Goal: Communication & Community: Share content

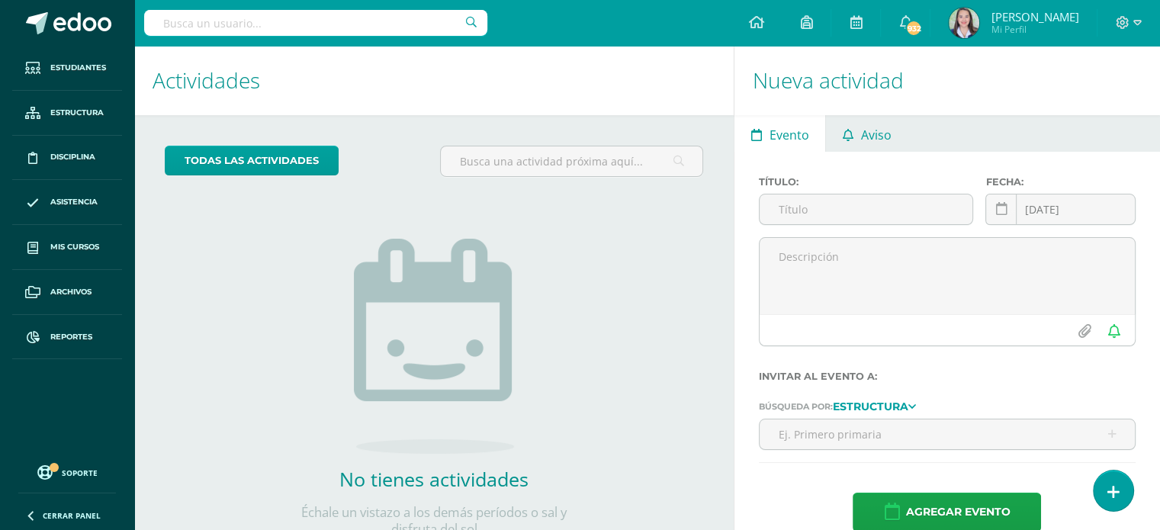
click at [843, 134] on icon at bounding box center [848, 135] width 11 height 12
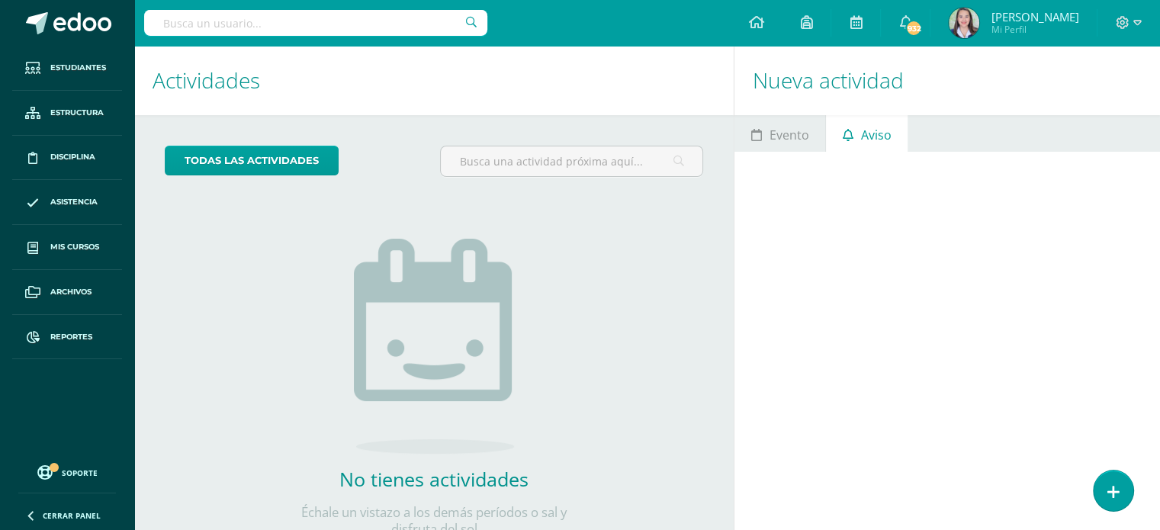
scroll to position [56, 0]
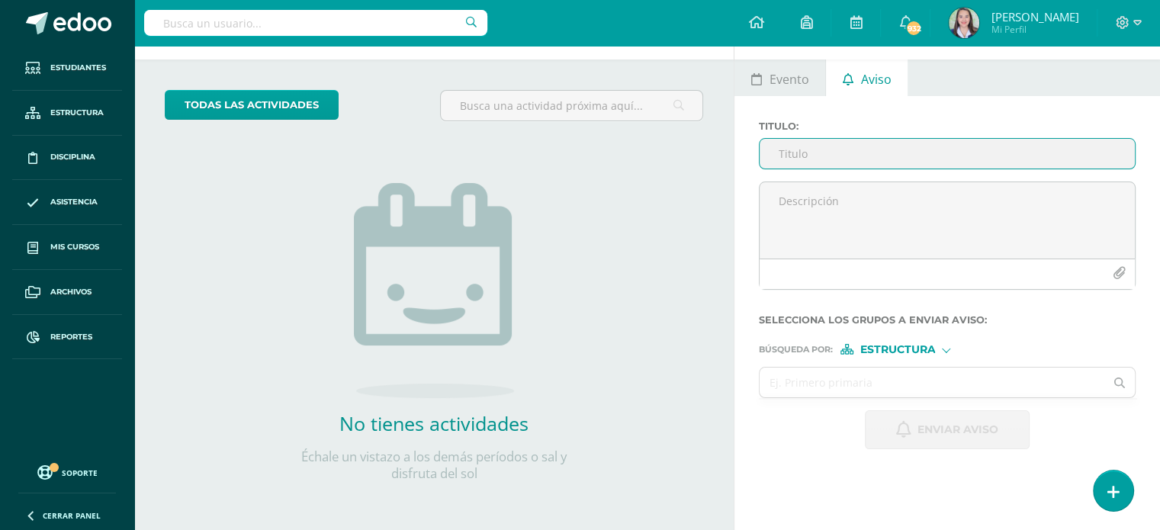
click at [831, 160] on input "Titulo :" at bounding box center [947, 154] width 375 height 30
type input "Show and tell - 5°"
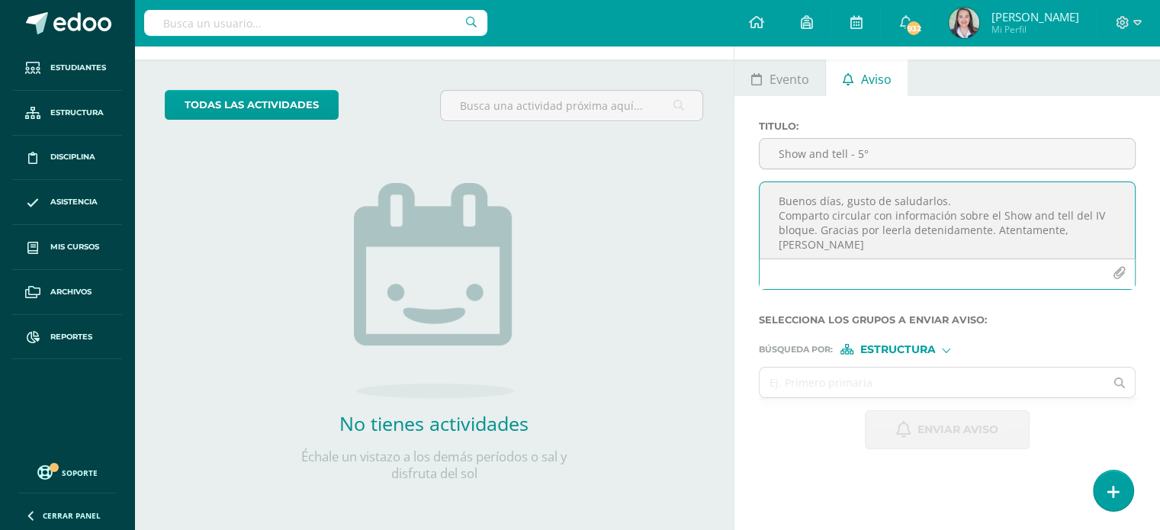
type textarea "Buenos días, gusto de saludarlos. Comparto circular con información sobre el Sh…"
click at [1114, 270] on icon "button" at bounding box center [1119, 273] width 13 height 13
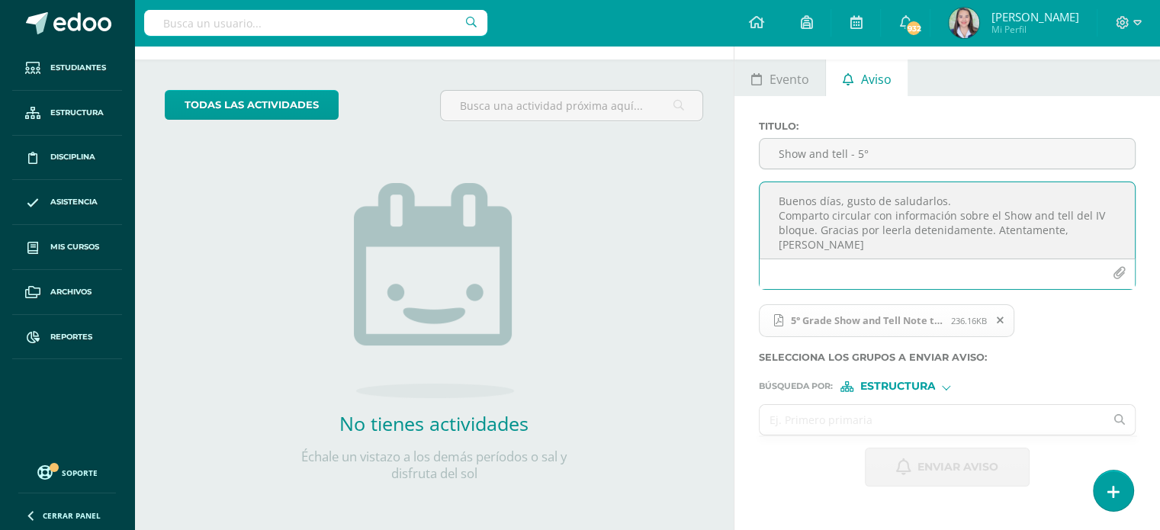
click at [846, 421] on input "text" at bounding box center [932, 420] width 345 height 30
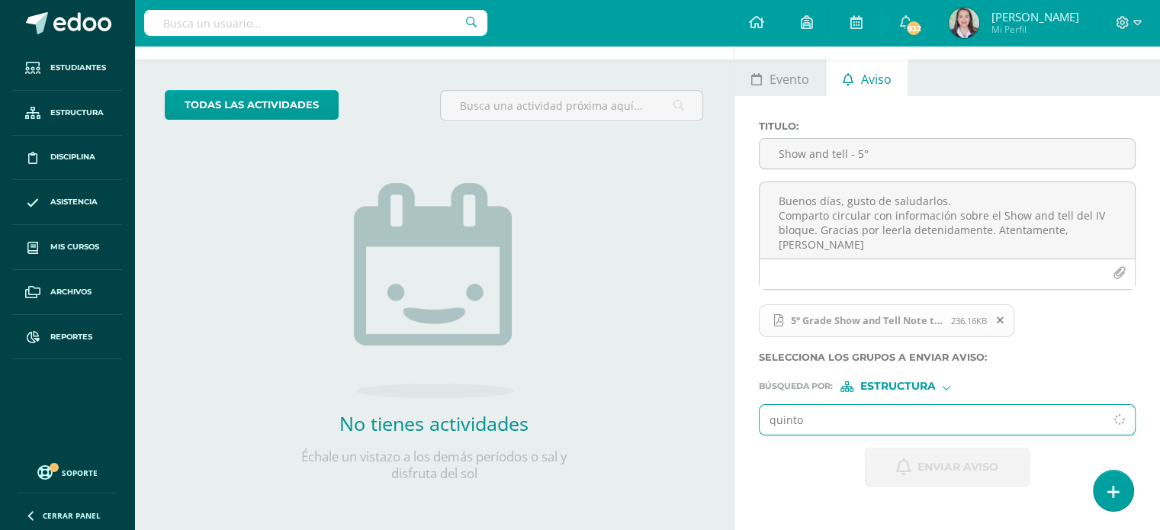
click at [834, 416] on input "quinto" at bounding box center [932, 420] width 345 height 30
type input "q"
type input "quinto"
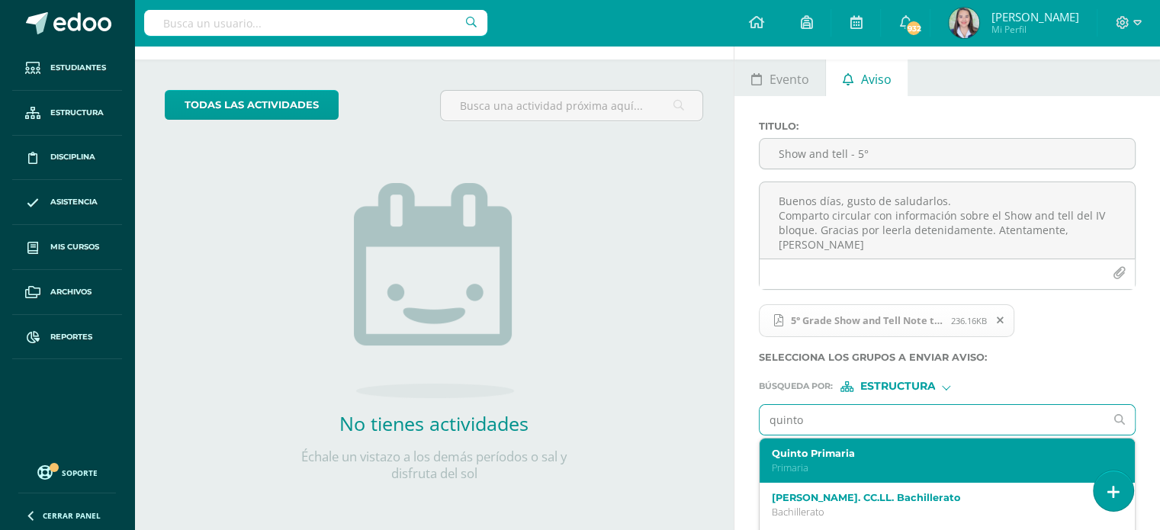
click at [827, 452] on label "Quinto Primaria" at bounding box center [940, 453] width 336 height 11
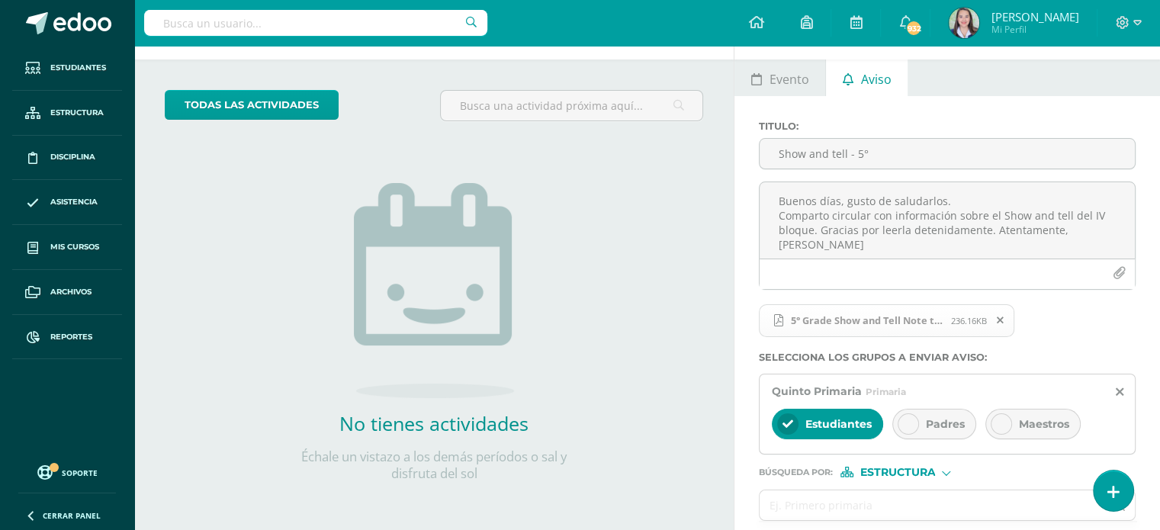
click at [944, 420] on span "Padres" at bounding box center [945, 424] width 39 height 14
click at [788, 424] on icon at bounding box center [788, 424] width 11 height 11
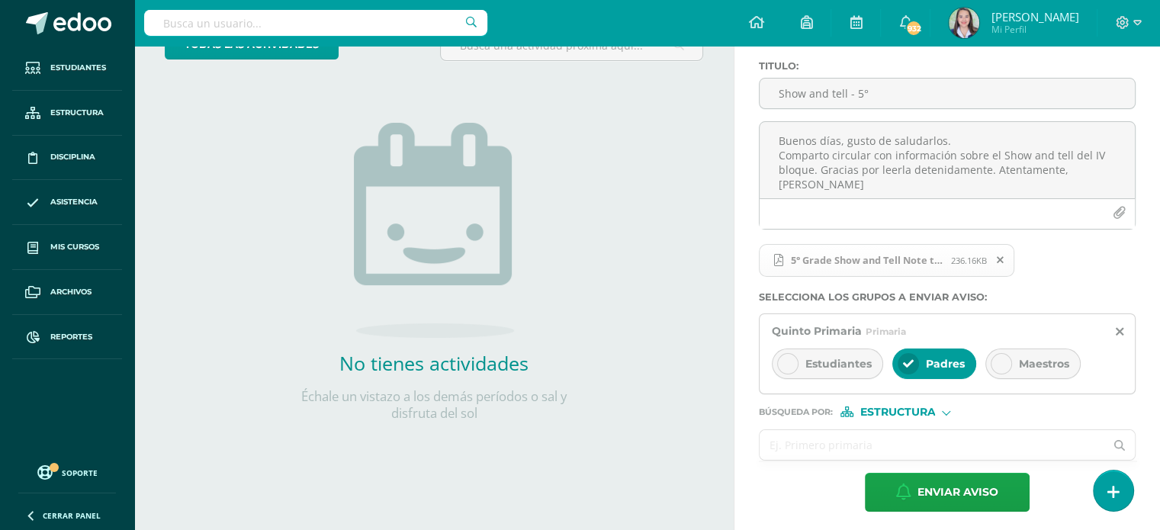
scroll to position [121, 0]
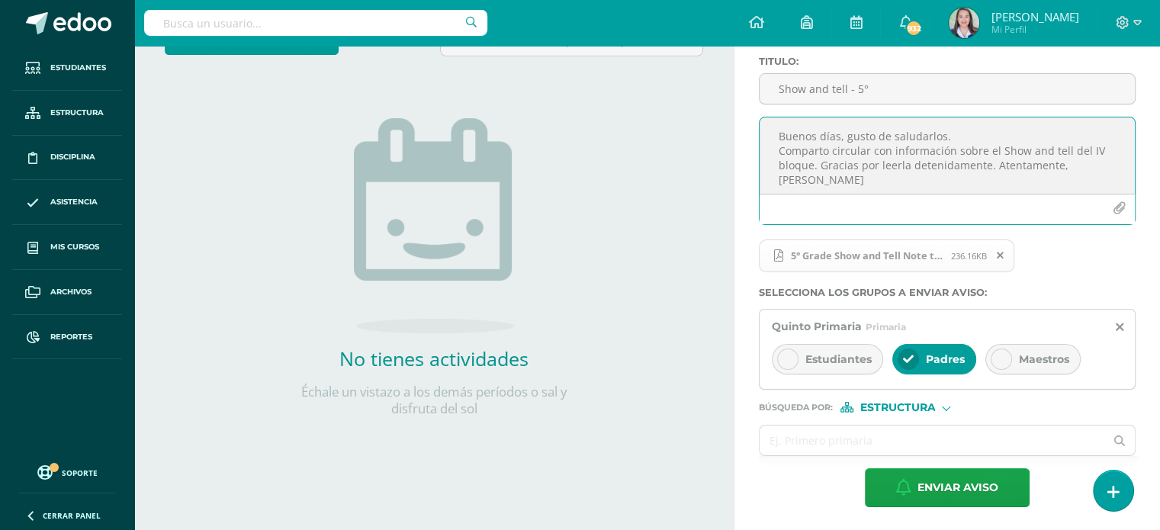
drag, startPoint x: 1107, startPoint y: 163, endPoint x: 763, endPoint y: 127, distance: 346.6
click at [763, 127] on textarea "Buenos días, gusto de saludarlos. Comparto circular con información sobre el Sh…" at bounding box center [947, 155] width 375 height 76
click at [937, 486] on span "Enviar aviso" at bounding box center [958, 487] width 81 height 37
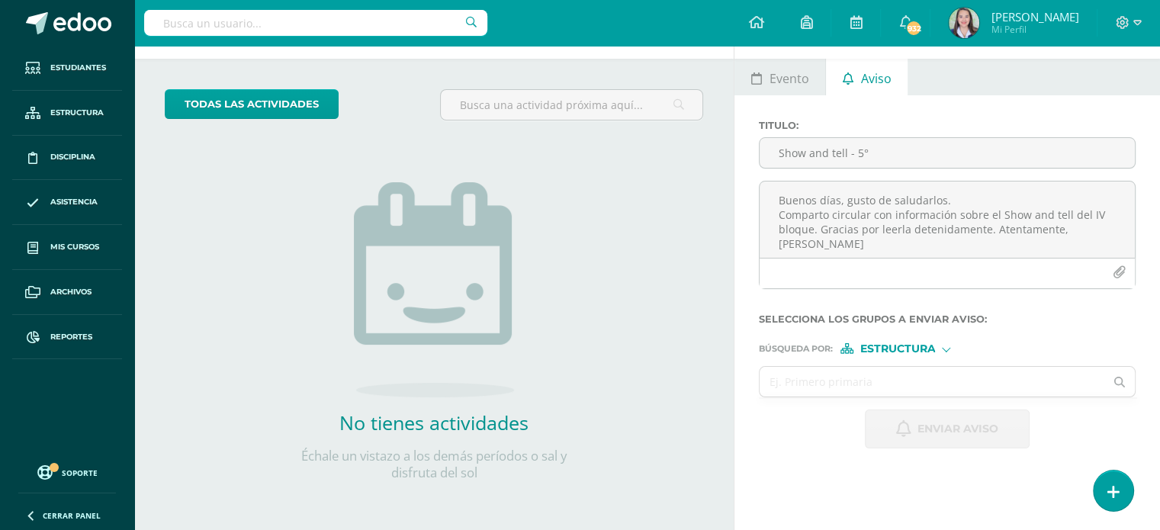
scroll to position [56, 0]
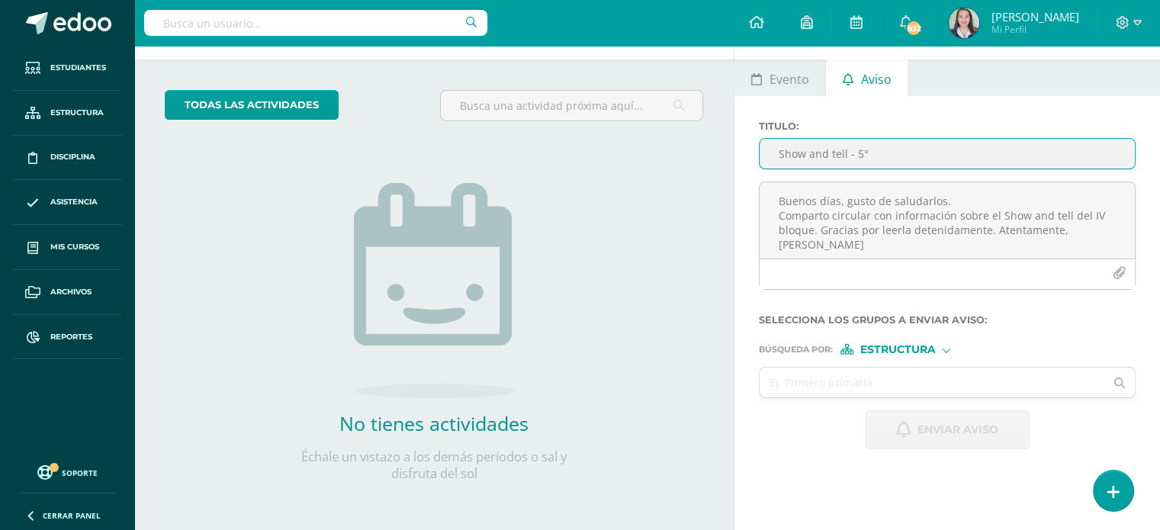
click at [815, 146] on input "Show and tell - 5°" at bounding box center [947, 154] width 375 height 30
type input "Show and tell - 6°"
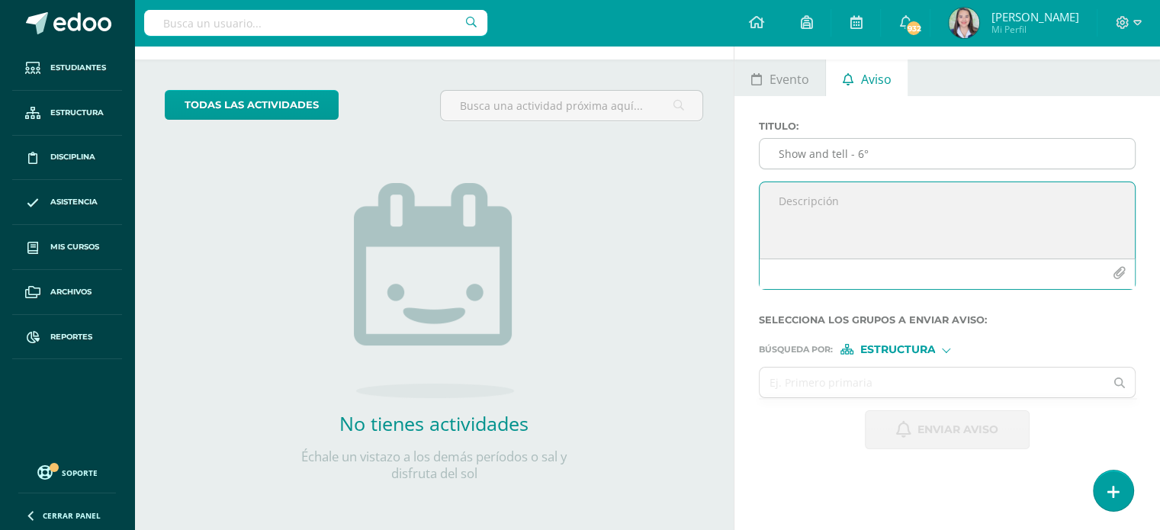
paste textarea "Buenos días, gusto de saludarlos. Comparto circular con información sobre el Sh…"
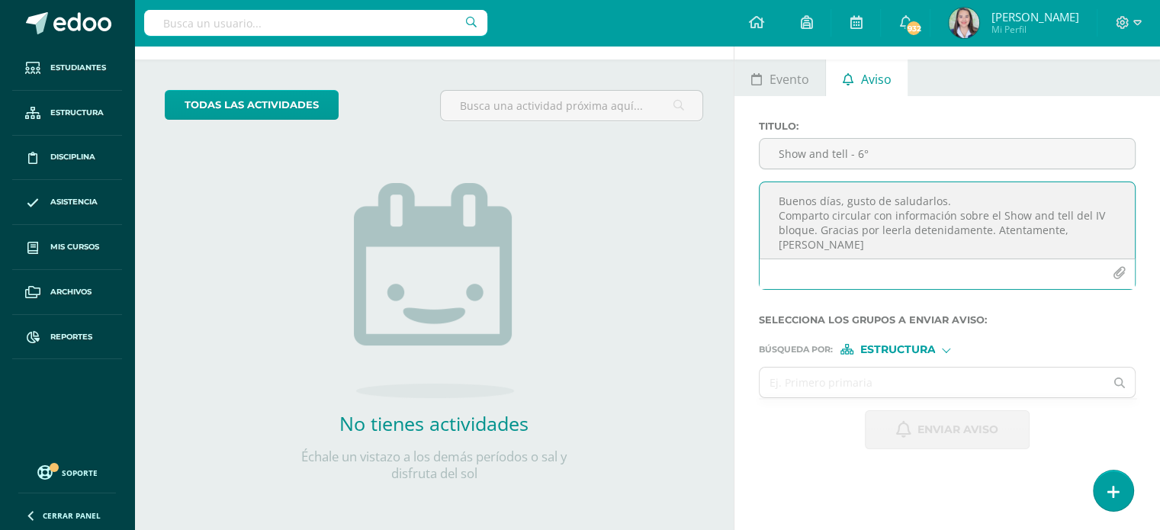
type textarea "Buenos días, gusto de saludarlos. Comparto circular con información sobre el Sh…"
click at [1117, 268] on icon "button" at bounding box center [1119, 273] width 13 height 13
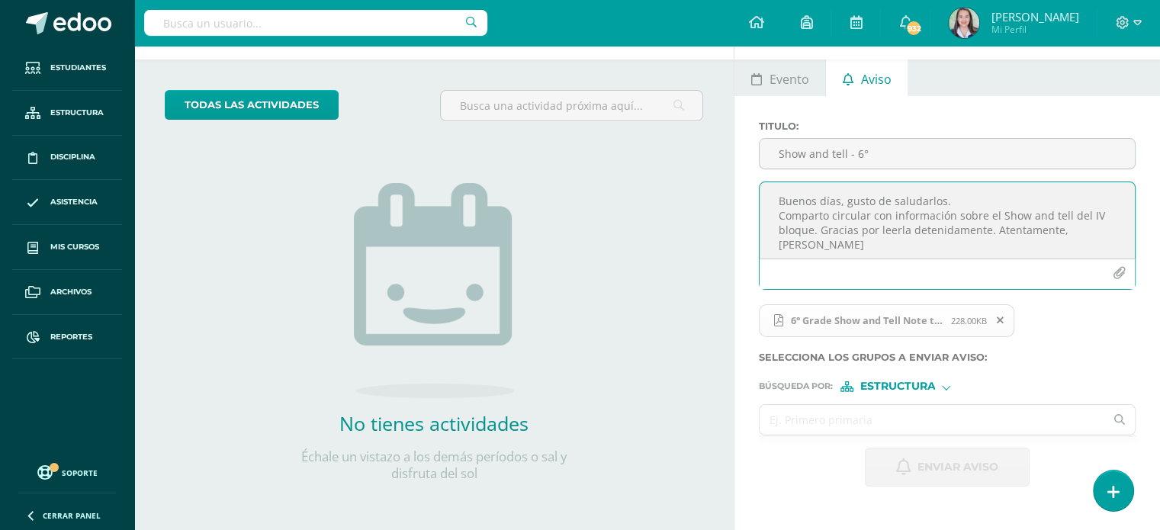
click at [963, 417] on input "text" at bounding box center [932, 420] width 345 height 30
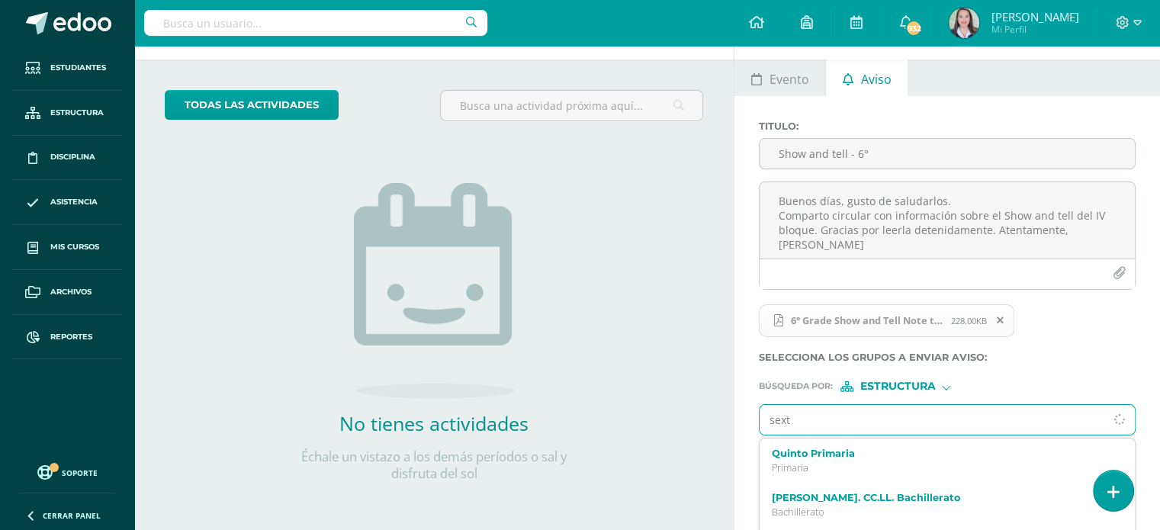
type input "sexto"
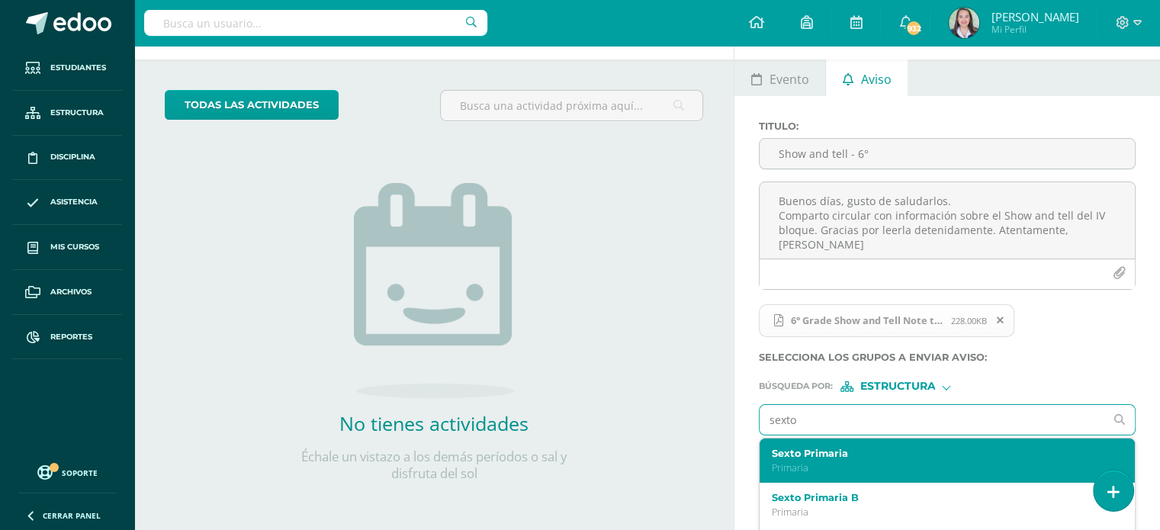
click at [863, 465] on p "Primaria" at bounding box center [940, 467] width 336 height 13
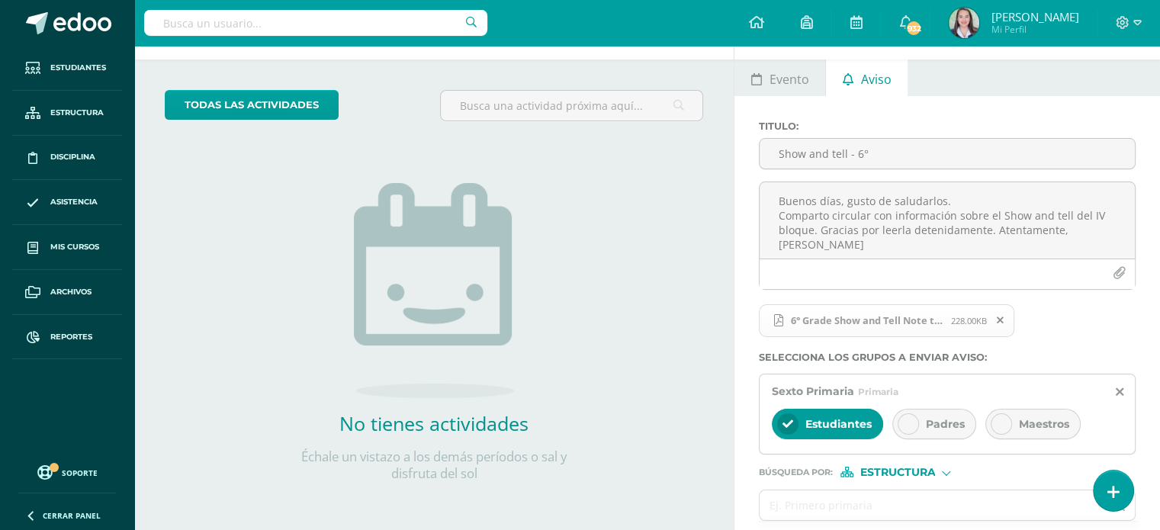
click at [918, 413] on div "Padres" at bounding box center [934, 424] width 84 height 31
click at [788, 426] on icon at bounding box center [788, 424] width 11 height 11
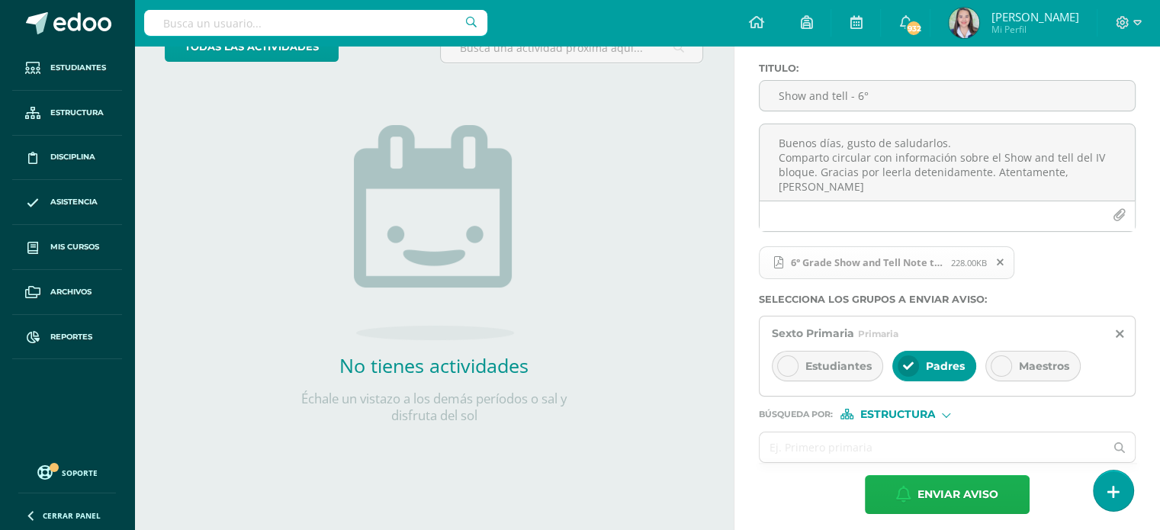
scroll to position [121, 0]
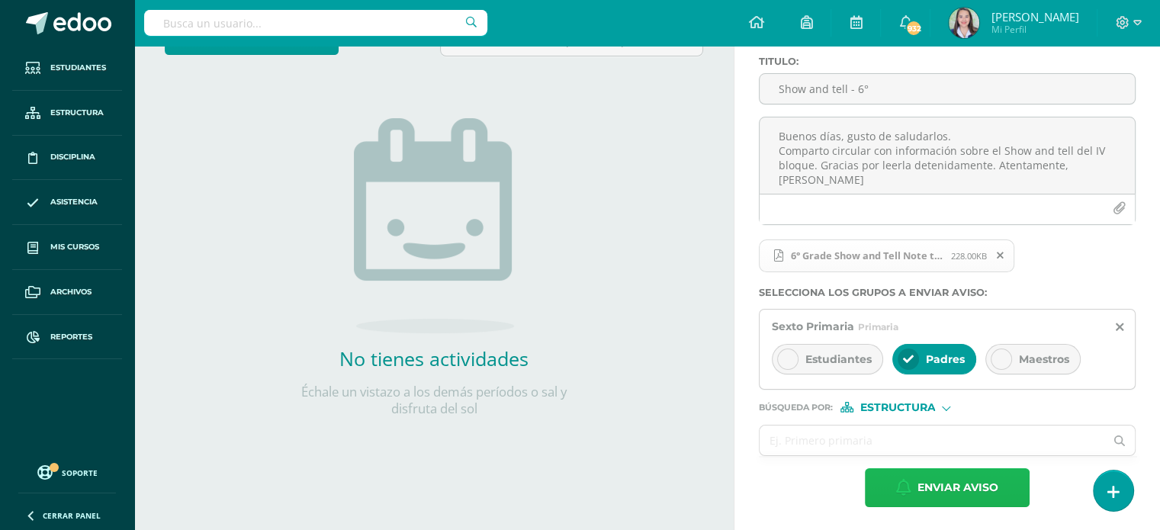
click at [945, 482] on span "Enviar aviso" at bounding box center [958, 487] width 81 height 37
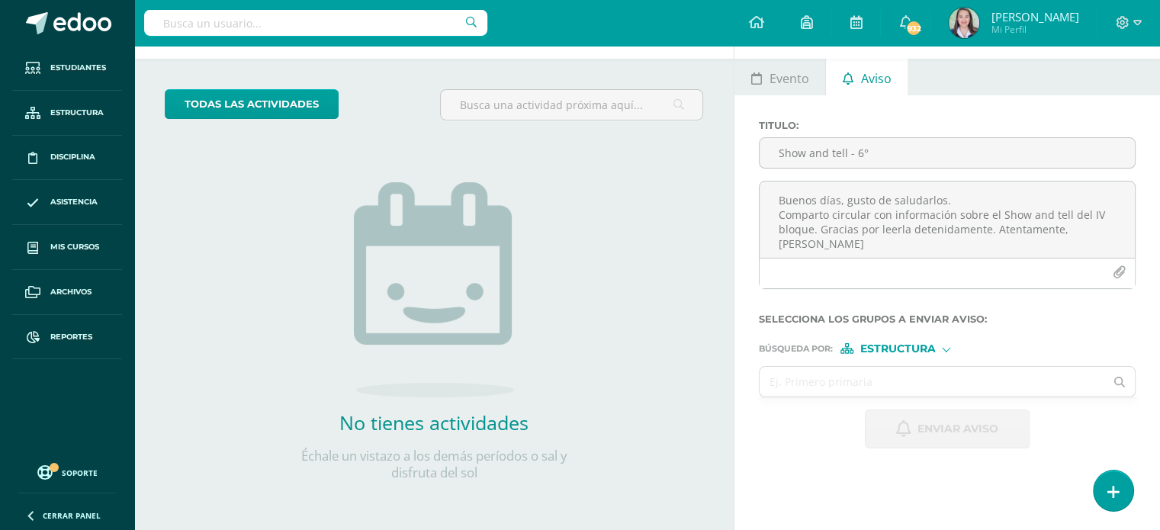
scroll to position [56, 0]
